Goal: Task Accomplishment & Management: Manage account settings

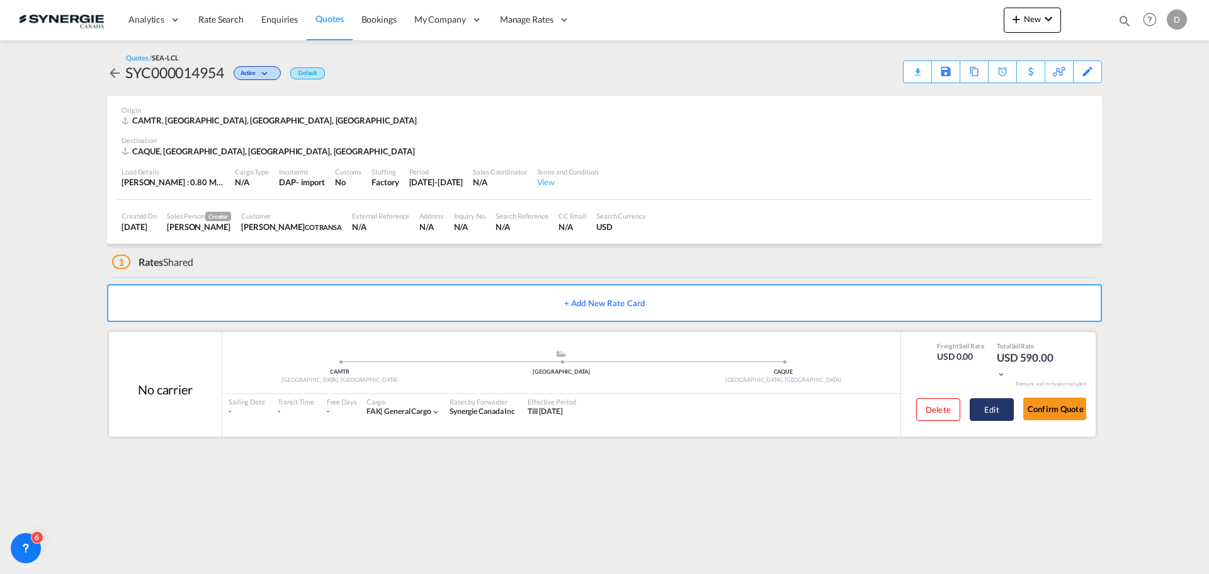
click at [980, 409] on button "Edit" at bounding box center [992, 409] width 44 height 23
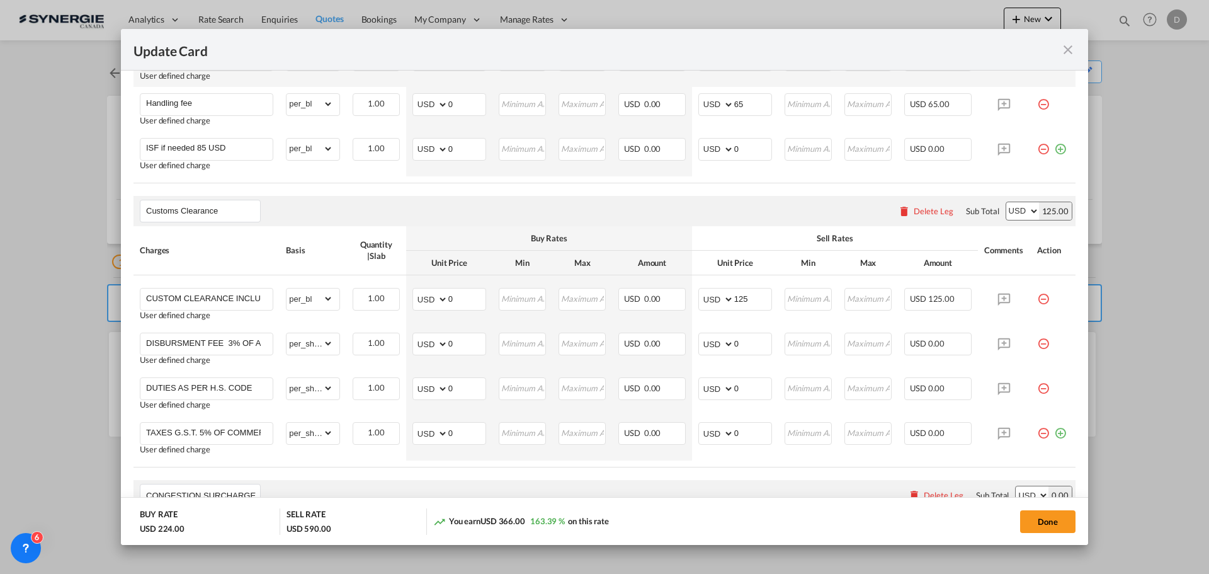
scroll to position [756, 0]
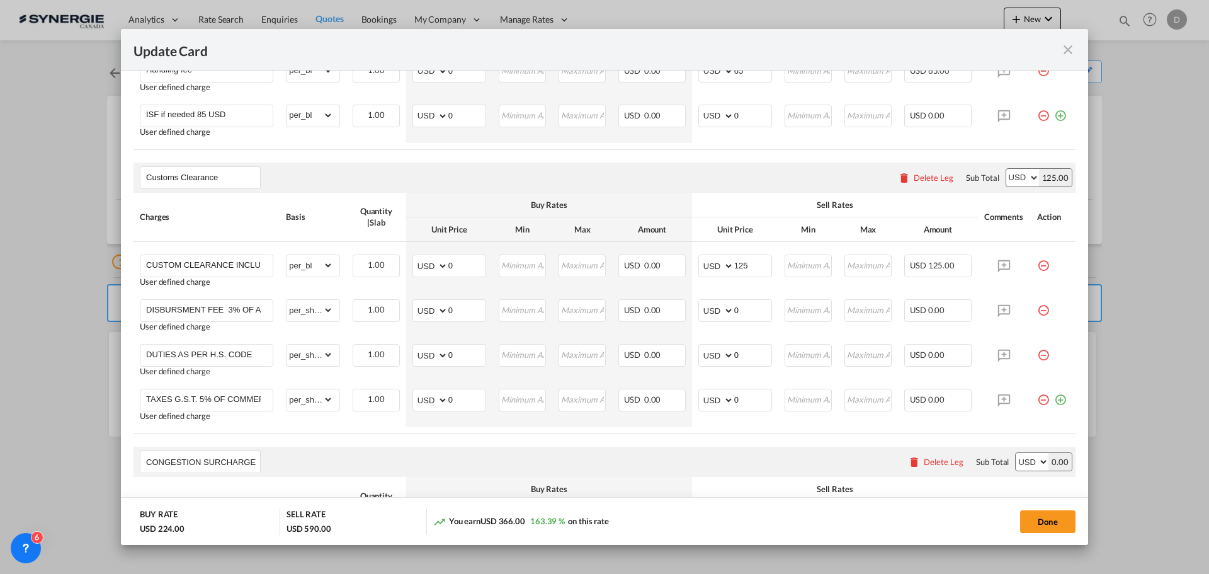
click at [919, 171] on div "Delete Leg" at bounding box center [926, 177] width 68 height 23
click at [920, 174] on div "Delete Leg" at bounding box center [934, 178] width 40 height 10
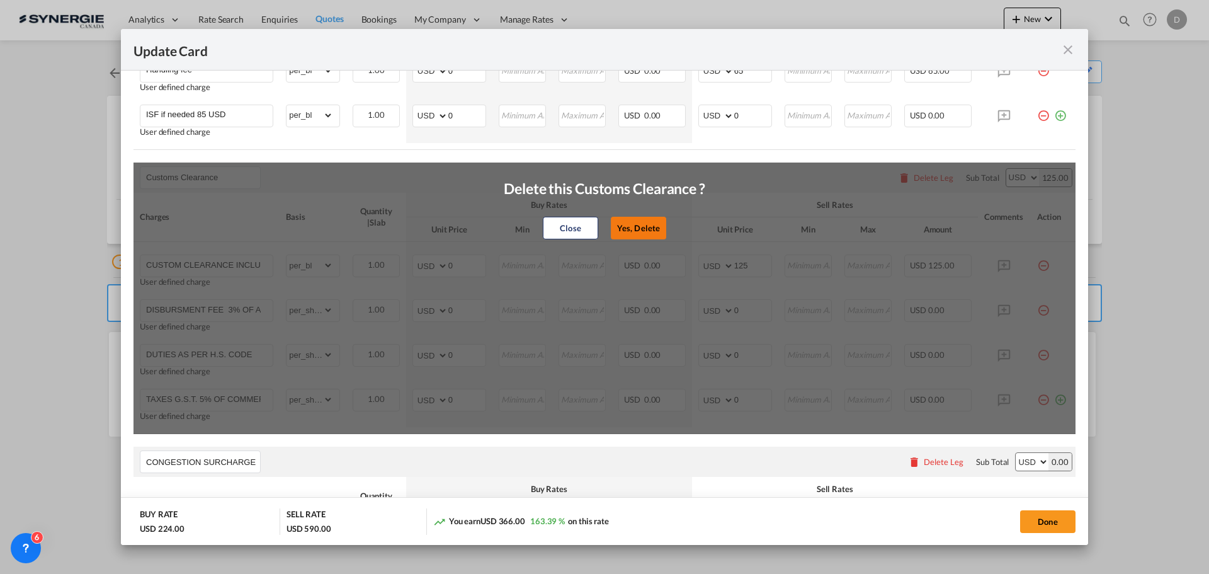
click at [626, 225] on button "Yes, Delete" at bounding box center [638, 228] width 55 height 23
type input "CONGESTION SURCHARGE"
type input "CONGESTION SURCHARGE Please note that due to global port congestion, many ocean…"
select select "per_shipment"
type input "0"
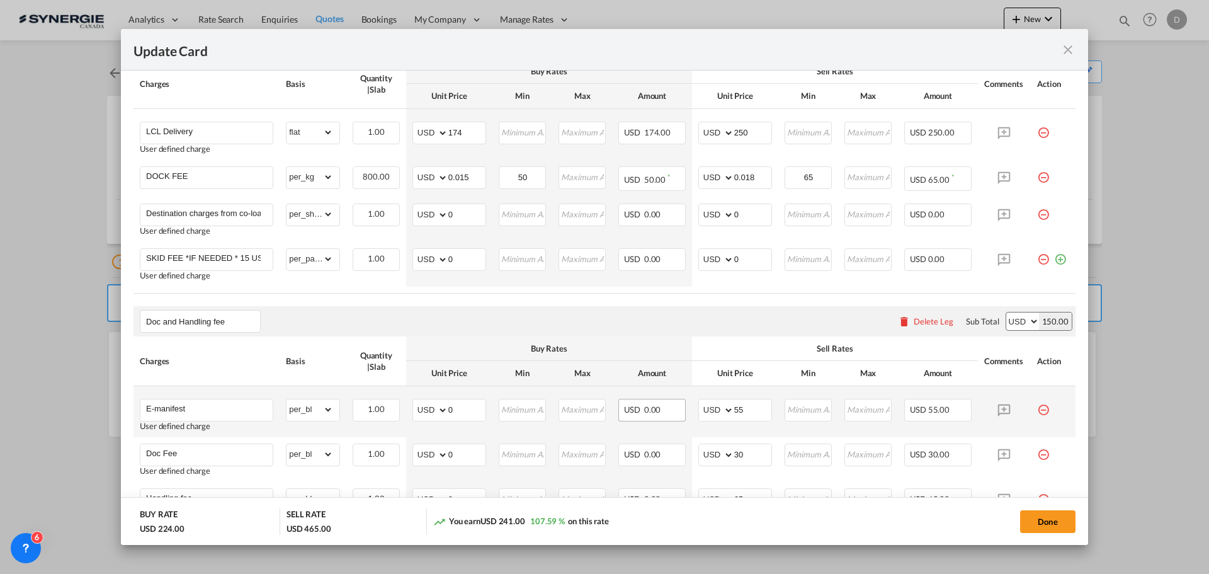
scroll to position [201, 0]
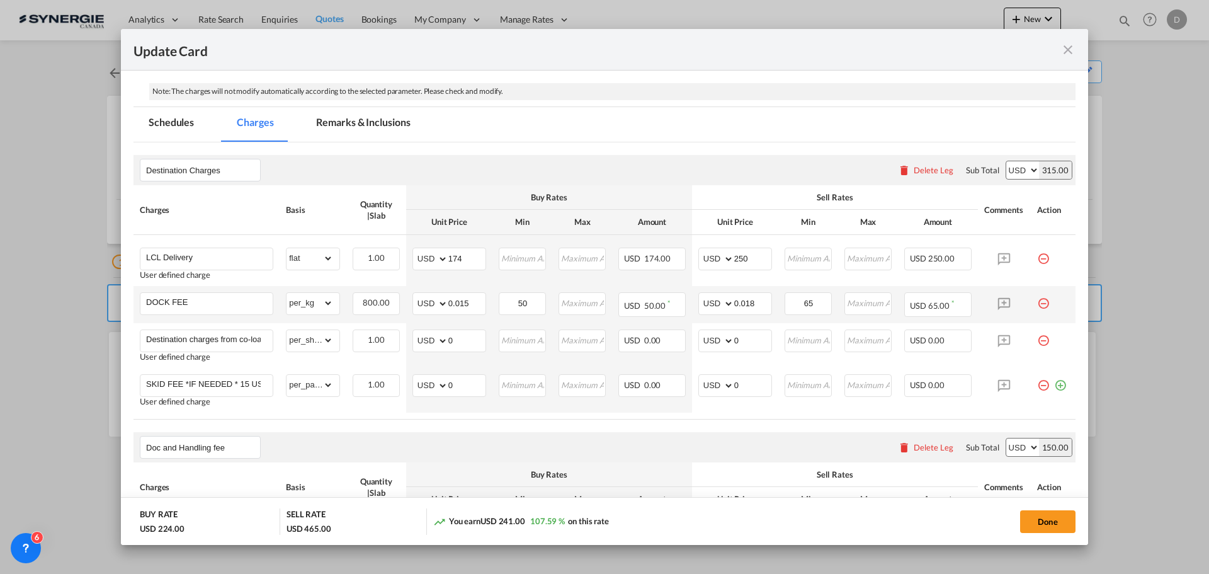
click at [1037, 298] on md-icon "icon-minus-circle-outline red-400-fg pt-7" at bounding box center [1043, 298] width 13 height 13
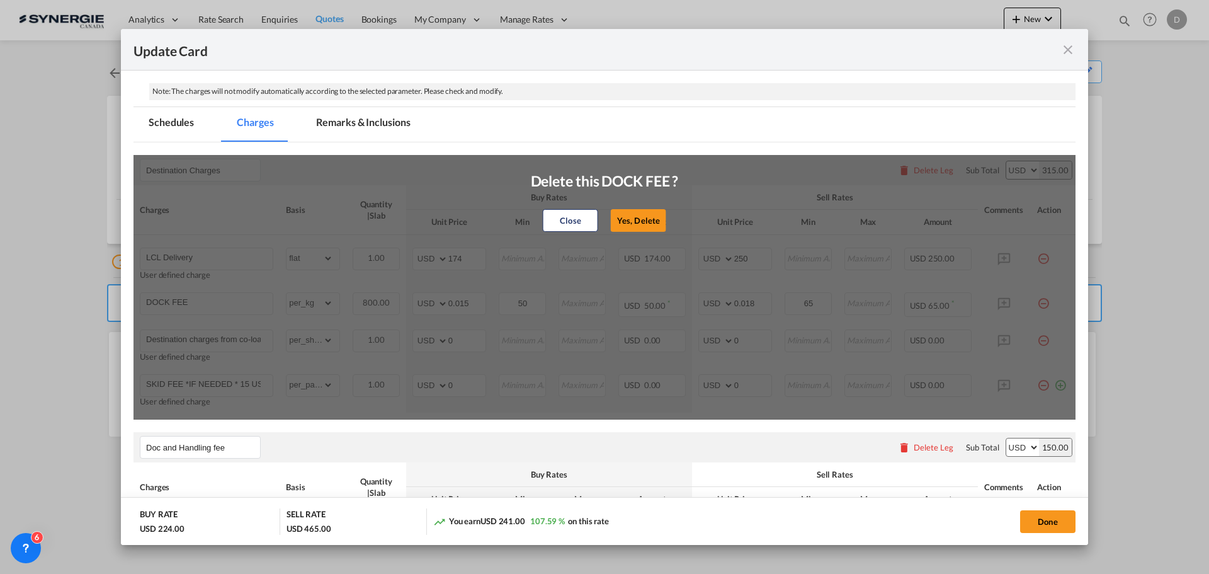
click at [650, 221] on button "Yes, Delete" at bounding box center [638, 220] width 55 height 23
type input "Destination charges from co-loader at cost if any"
select select "per_shipment"
type input "0"
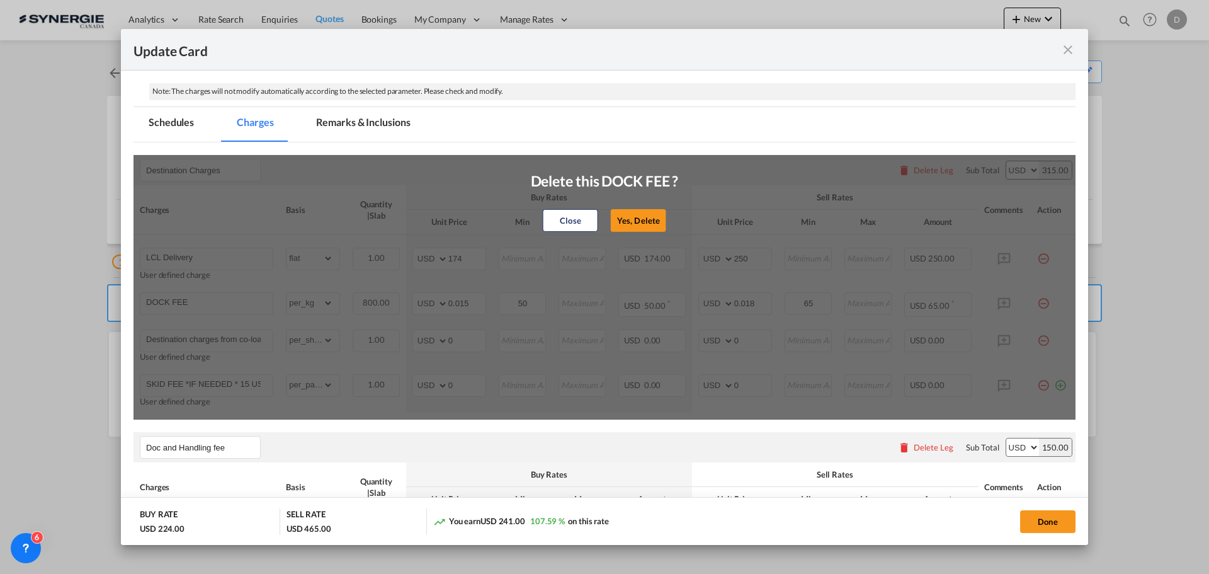
type input "SKID FEE *IF NEEDED * 15 USD PER SKID"
select select "per_pallet"
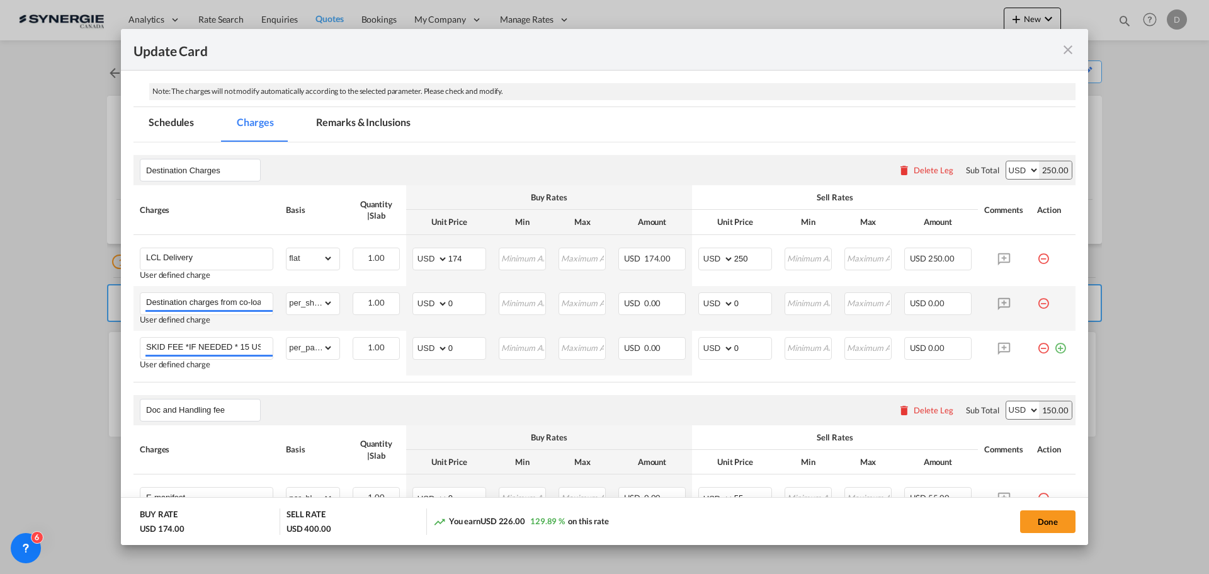
click at [1031, 300] on td "Update Card Port ..." at bounding box center [1053, 308] width 45 height 45
click at [1037, 303] on md-icon "icon-minus-circle-outline red-400-fg pt-7" at bounding box center [1043, 298] width 13 height 13
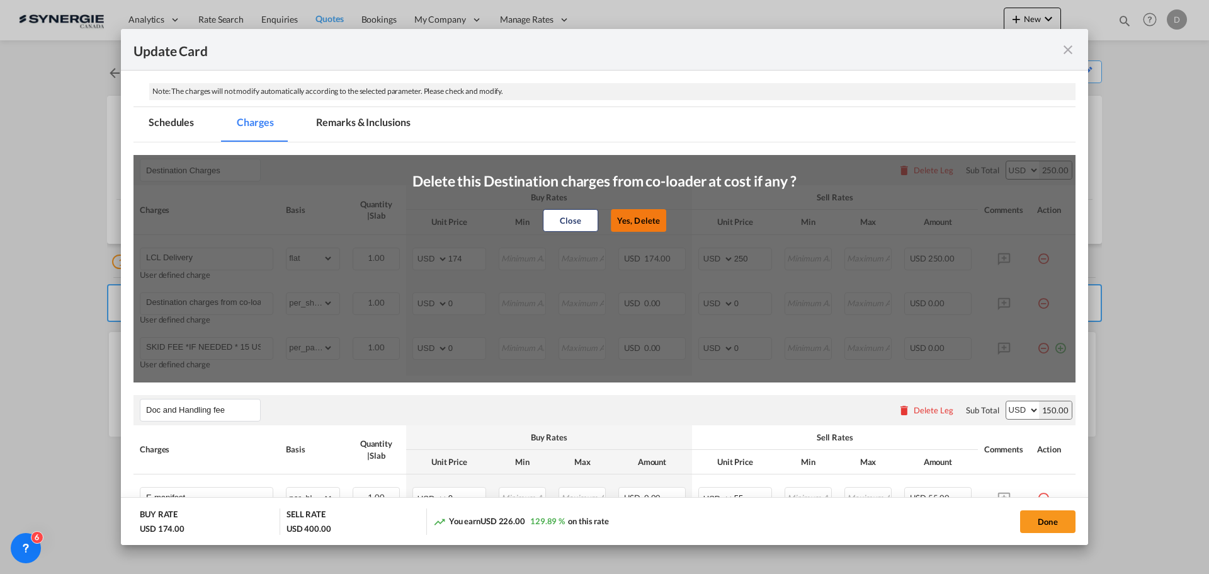
click at [631, 218] on button "Yes, Delete" at bounding box center [638, 220] width 55 height 23
type input "SKID FEE *IF NEEDED * 15 USD PER SKID"
select select "per_pallet"
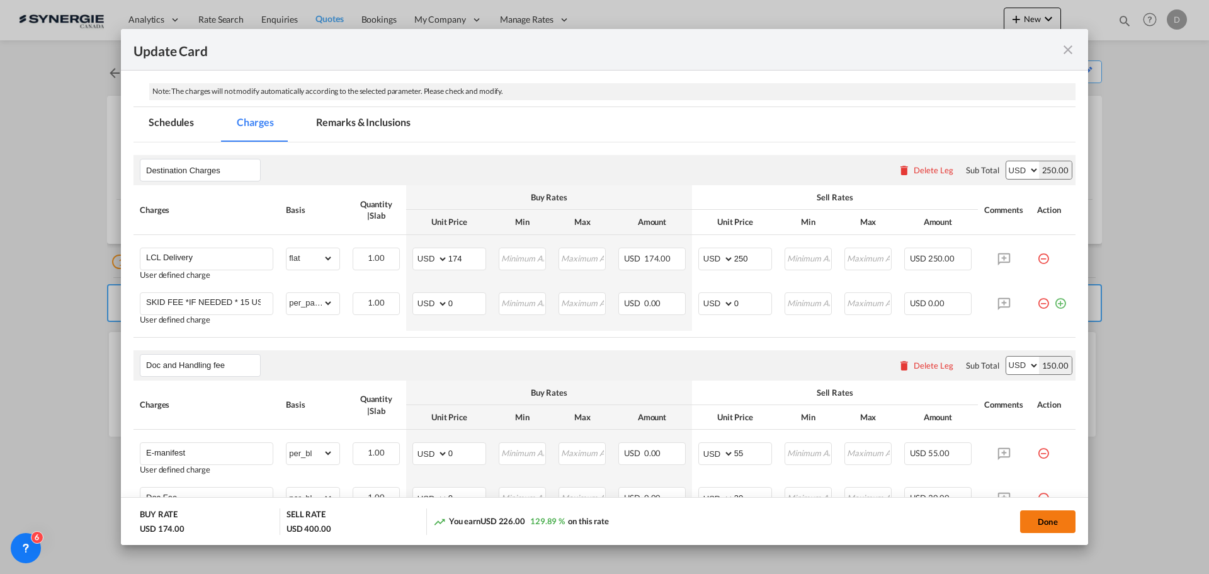
click at [1039, 518] on button "Done" at bounding box center [1047, 521] width 55 height 23
type input "[DATE]"
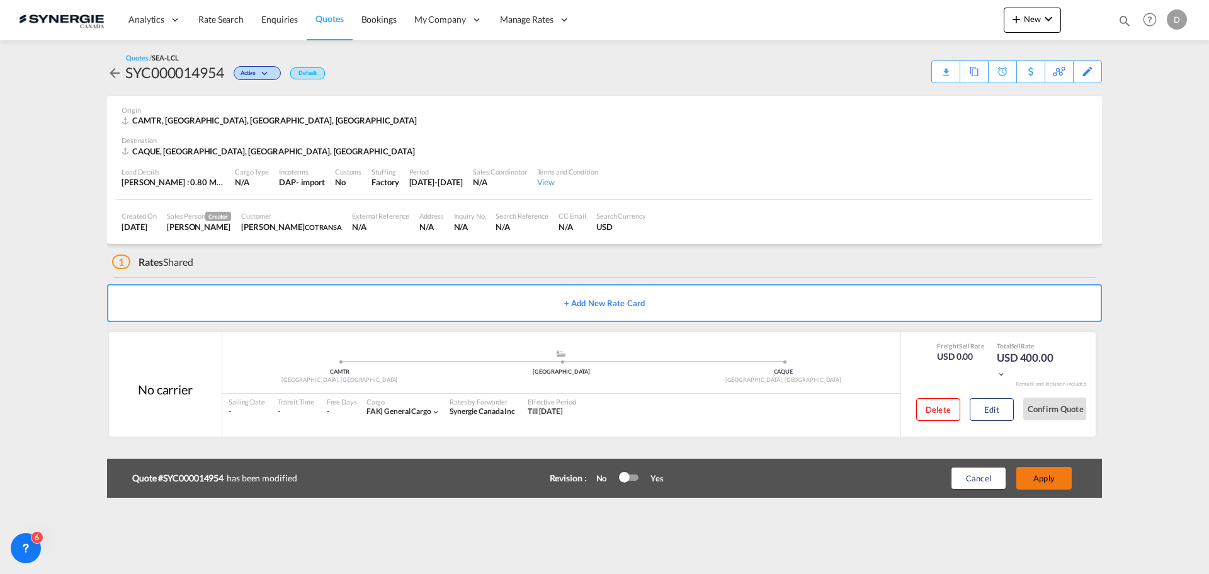
click at [1039, 479] on button "Apply" at bounding box center [1043, 478] width 55 height 23
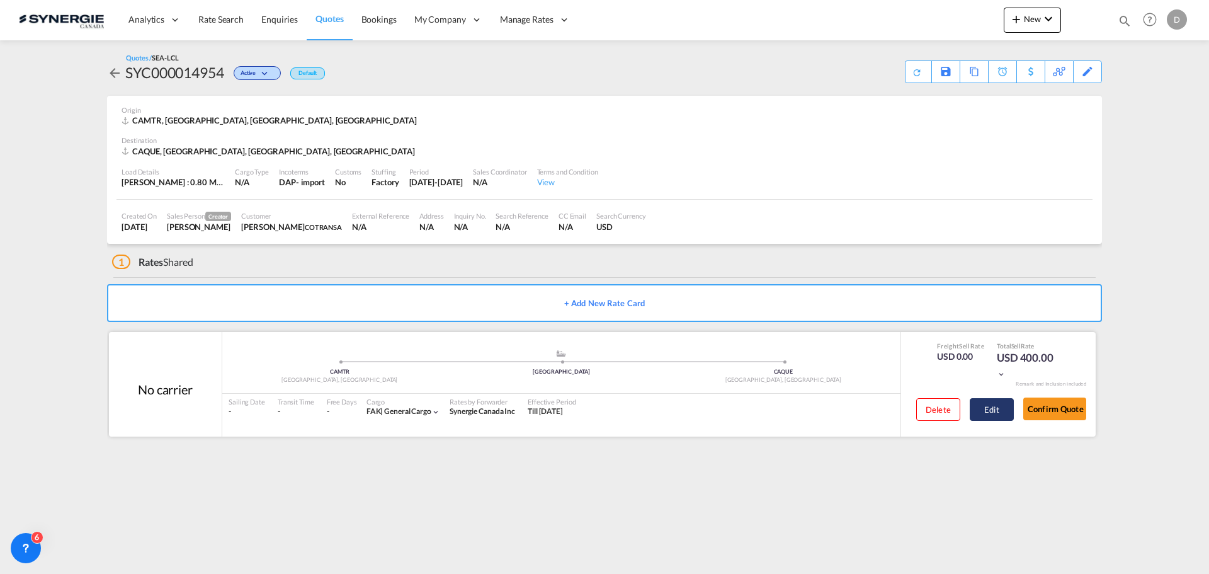
click at [990, 407] on button "Edit" at bounding box center [992, 409] width 44 height 23
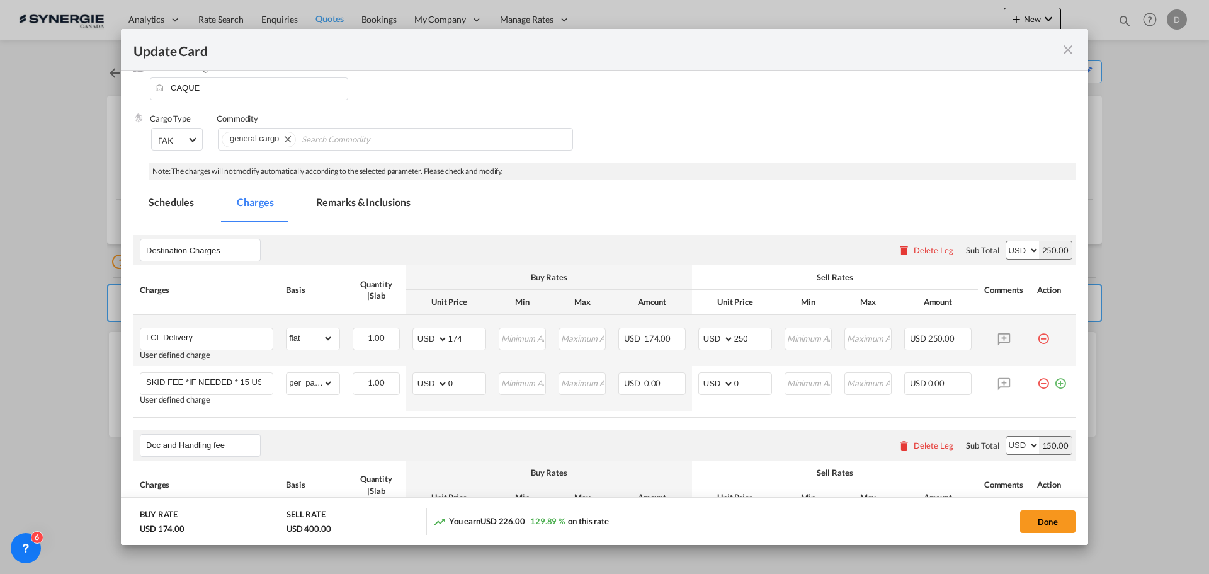
scroll to position [63, 0]
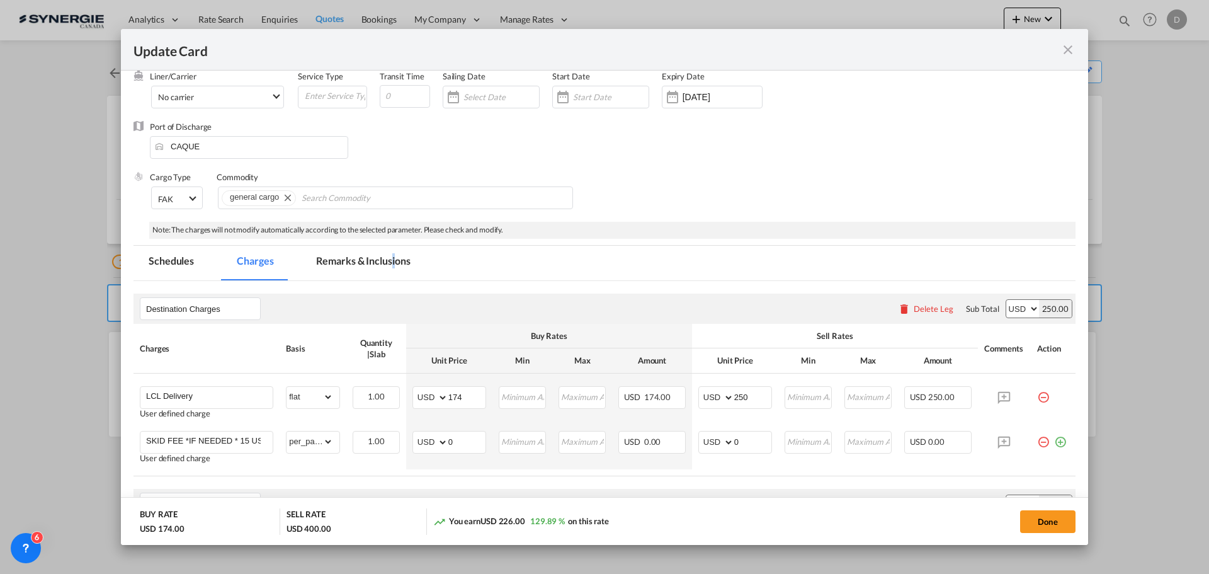
click at [393, 259] on md-tab-item "Remarks & Inclusions" at bounding box center [363, 263] width 124 height 35
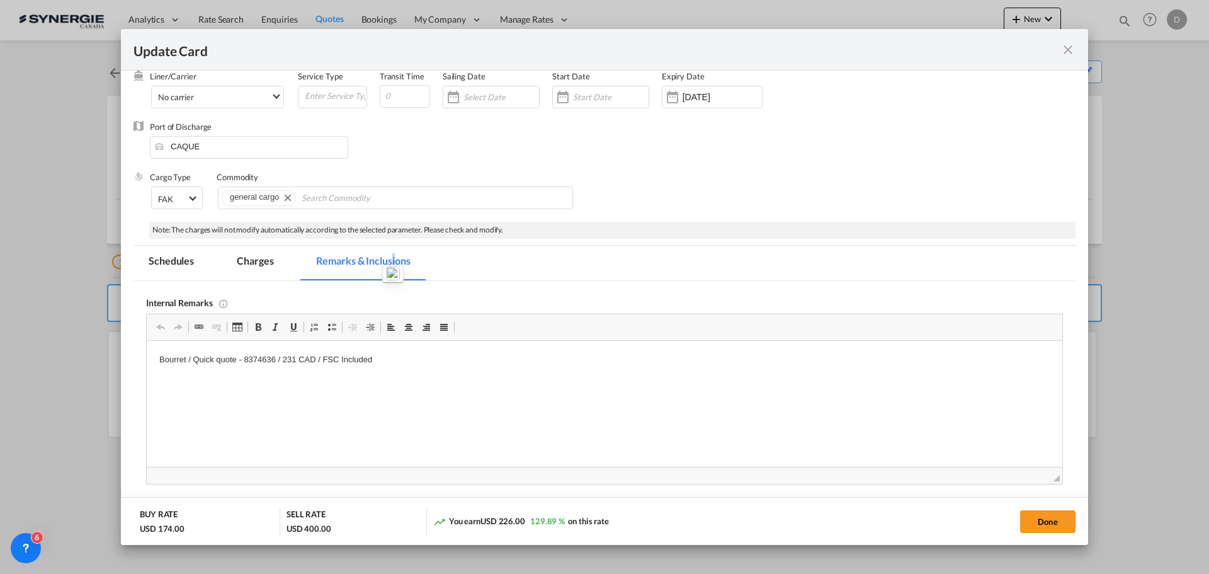
scroll to position [0, 0]
drag, startPoint x: 388, startPoint y: 364, endPoint x: 138, endPoint y: 367, distance: 250.0
drag, startPoint x: 154, startPoint y: 361, endPoint x: 417, endPoint y: 367, distance: 262.6
click at [417, 367] on html "Bourret / Quick quote - 8374636 / 231 CAD / FSC Included" at bounding box center [604, 360] width 915 height 38
copy p "Bourret / Quick quote - 8374636 / 231 CAD / FSC Included"
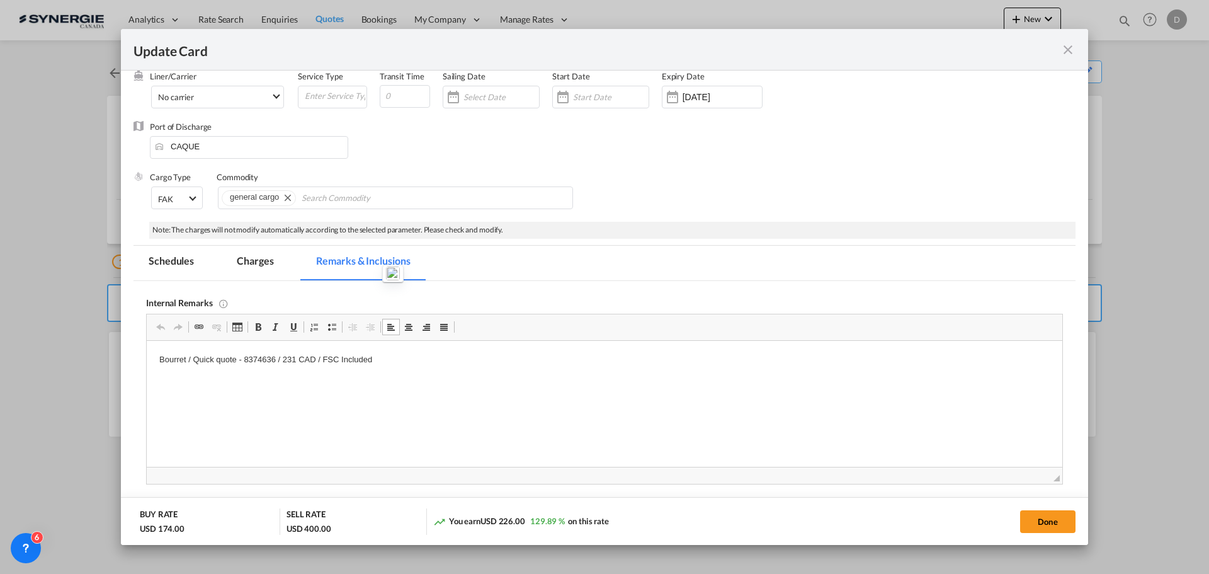
click at [1072, 51] on md-icon "icon-close fg-AAA8AD m-0 pointer" at bounding box center [1067, 49] width 15 height 15
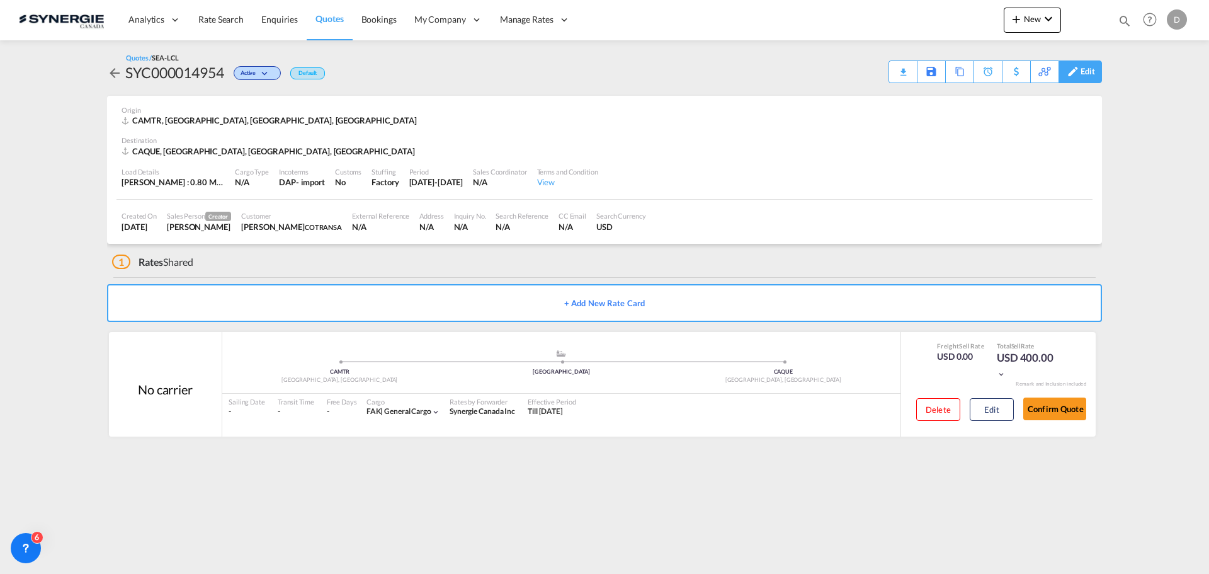
click at [1090, 71] on div "Edit" at bounding box center [1087, 71] width 14 height 21
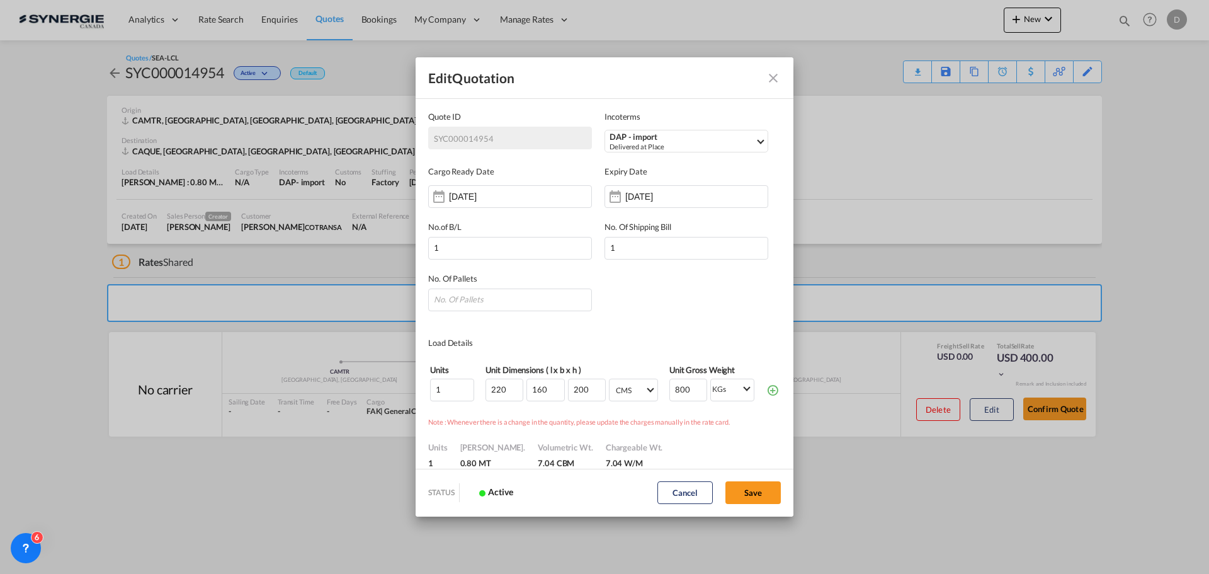
click at [771, 77] on md-icon "Close dialog" at bounding box center [773, 78] width 15 height 15
